Goal: Download file/media

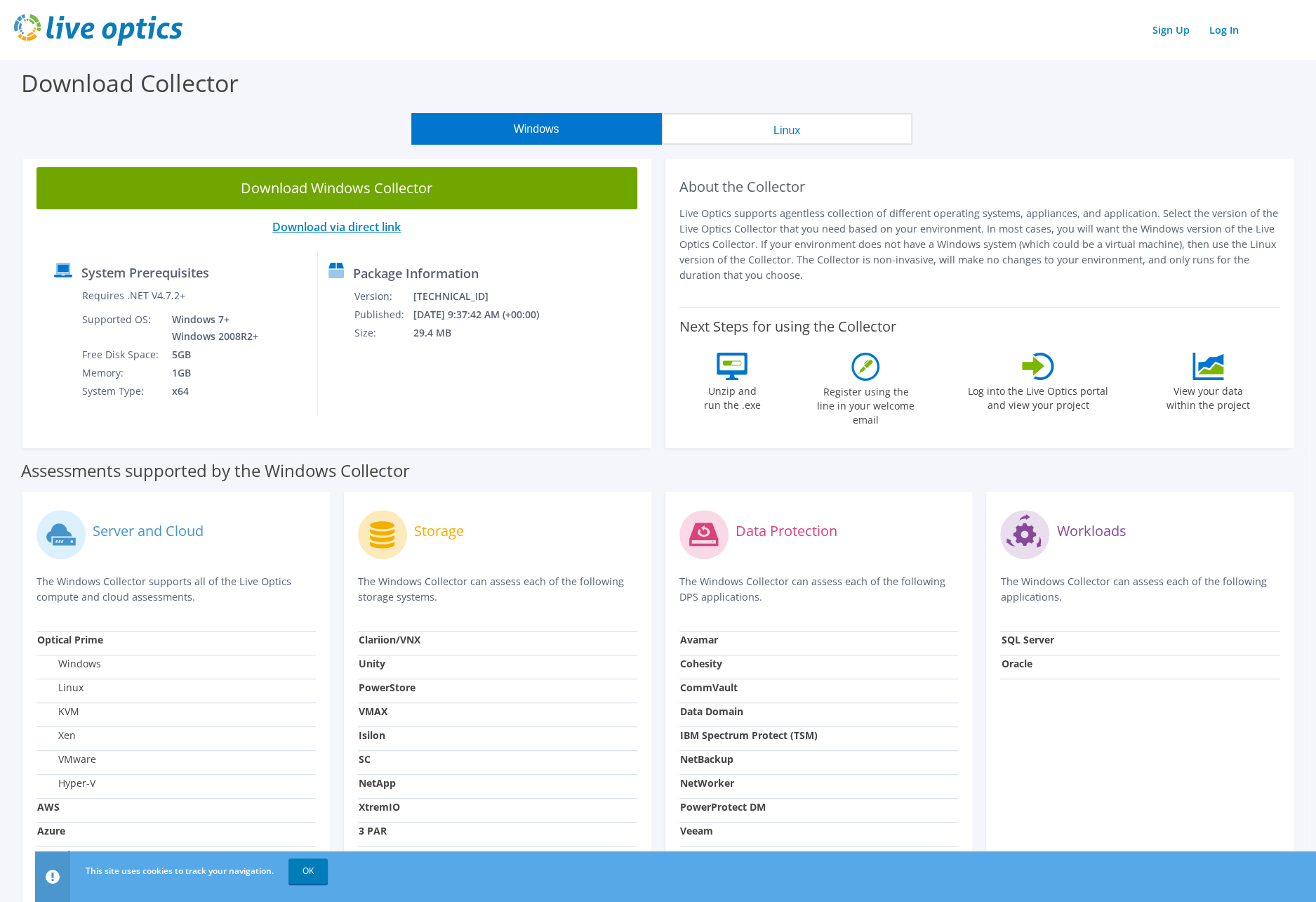
click at [372, 228] on link "Download via direct link" at bounding box center [337, 226] width 128 height 15
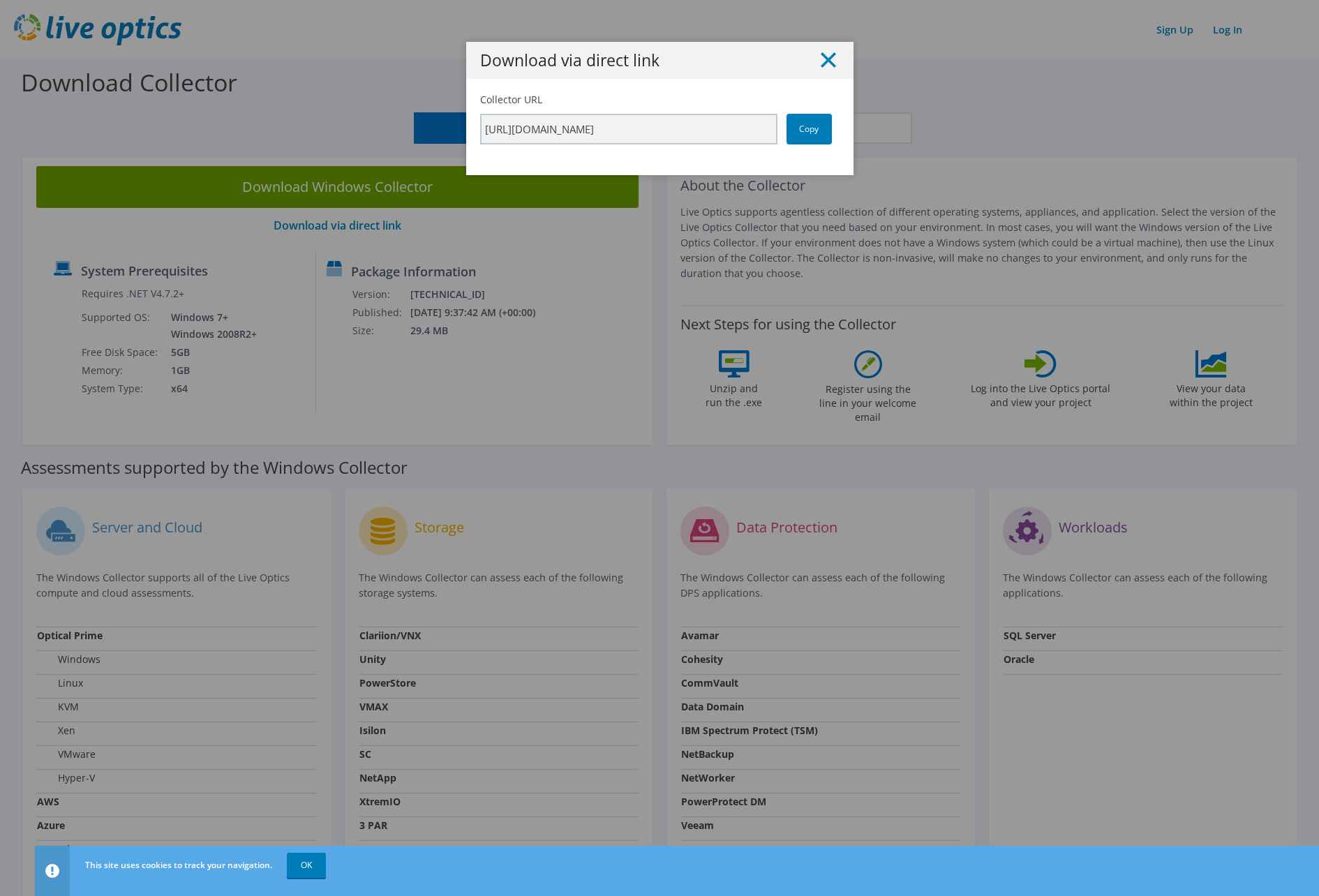
click at [822, 58] on line at bounding box center [828, 60] width 14 height 14
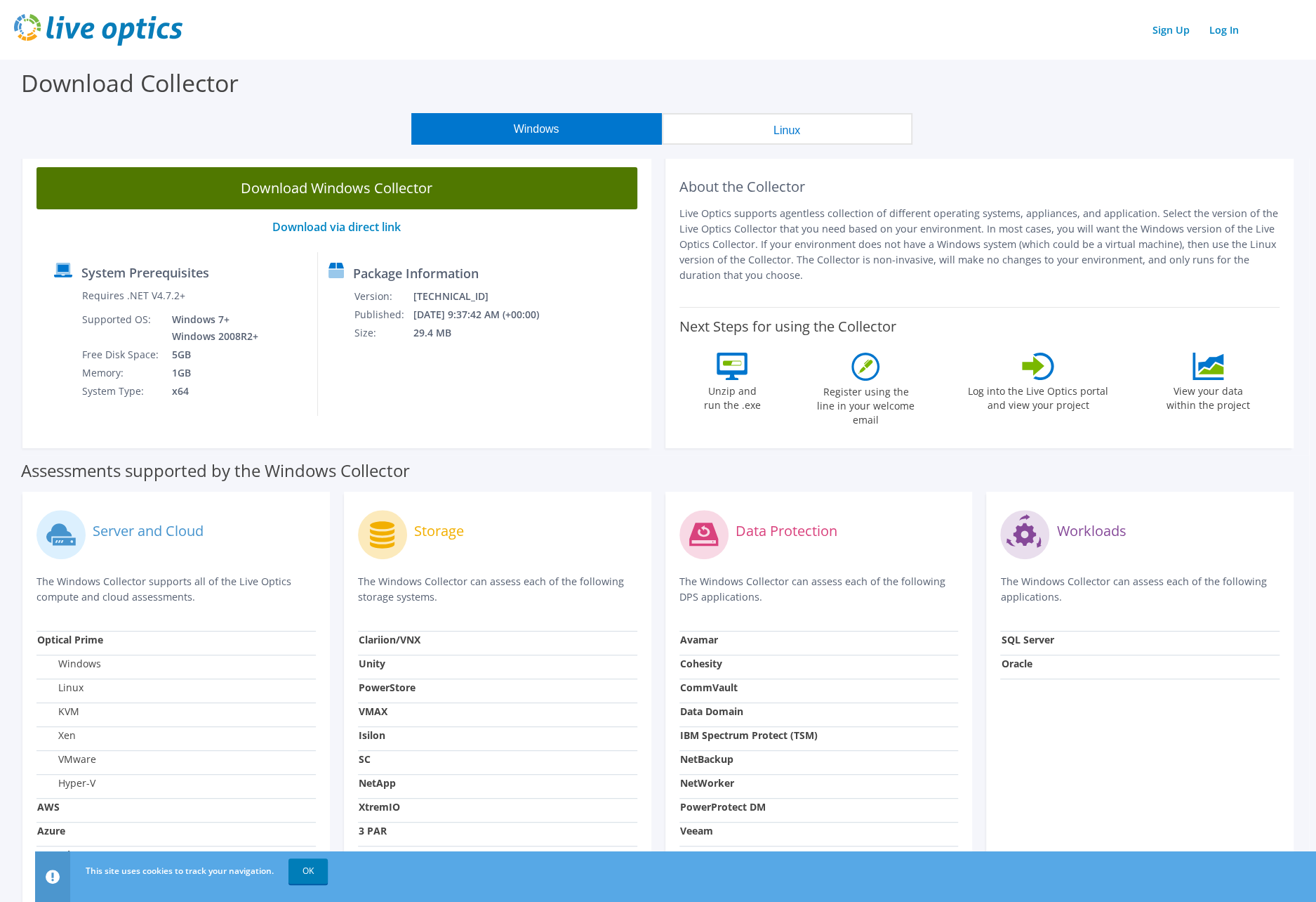
click at [470, 182] on link "Download Windows Collector" at bounding box center [337, 188] width 601 height 42
